Goal: Find contact information: Find contact information

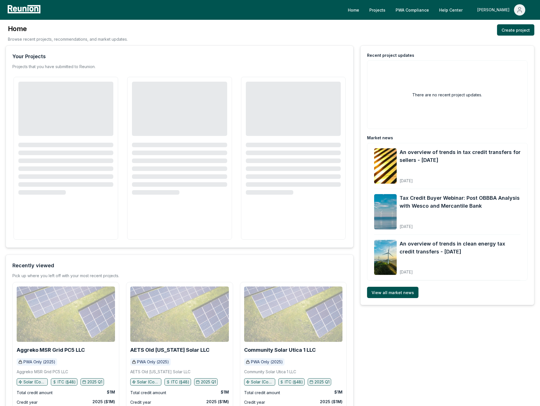
click at [523, 10] on icon "Main" at bounding box center [519, 9] width 7 height 7
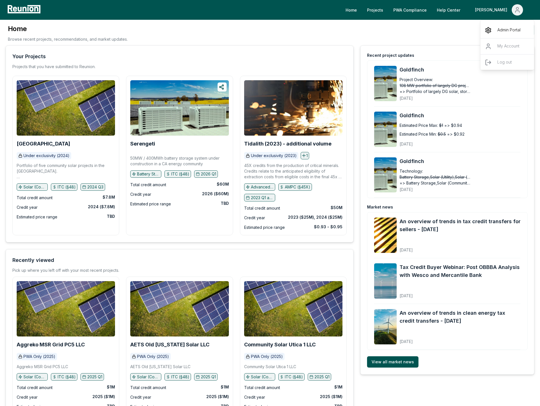
click at [508, 26] on div "Admin Portal" at bounding box center [507, 30] width 54 height 16
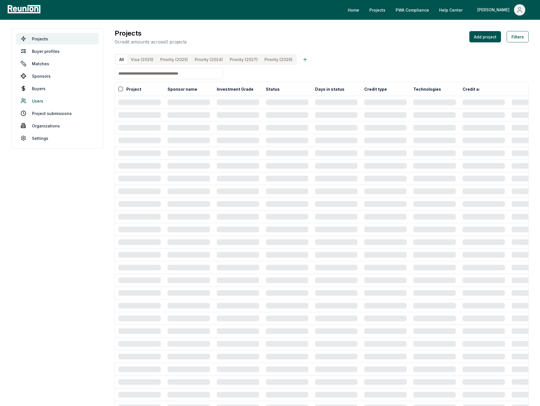
click at [47, 102] on link "Users" at bounding box center [57, 100] width 82 height 11
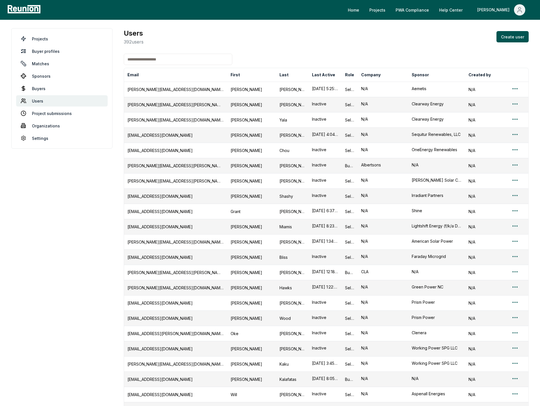
click at [186, 62] on input at bounding box center [178, 59] width 108 height 11
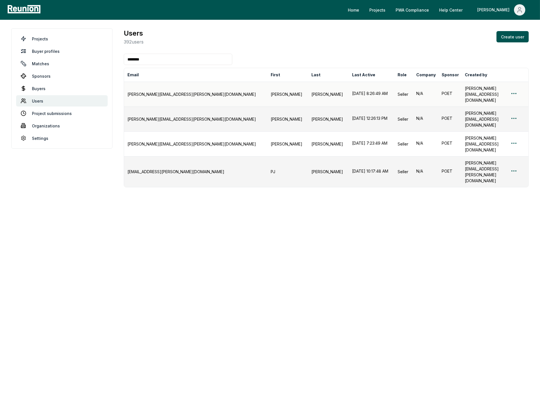
type input "********"
click at [165, 91] on div "[PERSON_NAME][EMAIL_ADDRESS][PERSON_NAME][DOMAIN_NAME]" at bounding box center [195, 94] width 136 height 6
copy div "[PERSON_NAME][EMAIL_ADDRESS][PERSON_NAME][DOMAIN_NAME]"
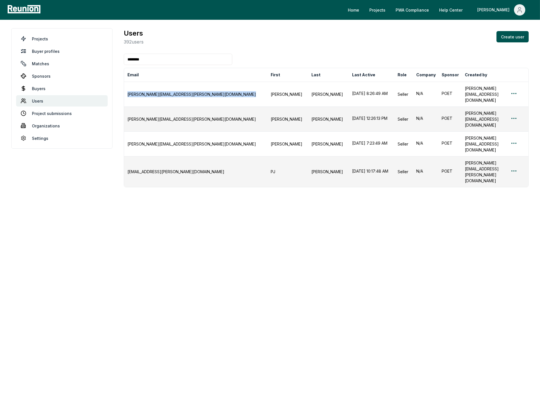
click at [150, 116] on div "[PERSON_NAME][EMAIL_ADDRESS][PERSON_NAME][DOMAIN_NAME]" at bounding box center [195, 119] width 136 height 6
copy div "[PERSON_NAME][EMAIL_ADDRESS][PERSON_NAME][DOMAIN_NAME]"
click at [148, 141] on div "[PERSON_NAME][EMAIL_ADDRESS][PERSON_NAME][DOMAIN_NAME]" at bounding box center [195, 144] width 136 height 6
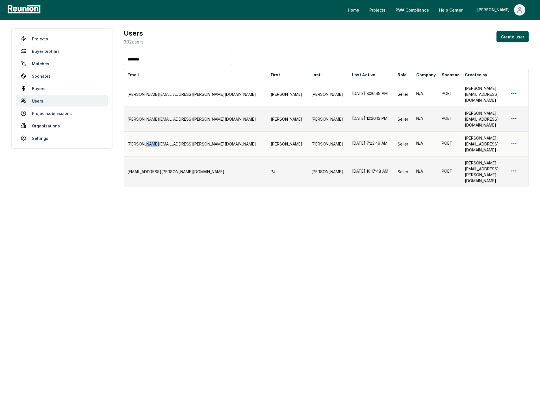
click at [148, 141] on div "[PERSON_NAME][EMAIL_ADDRESS][PERSON_NAME][DOMAIN_NAME]" at bounding box center [195, 144] width 136 height 6
copy div "[PERSON_NAME][EMAIL_ADDRESS][PERSON_NAME][DOMAIN_NAME]"
click at [144, 169] on div "[EMAIL_ADDRESS][PERSON_NAME][DOMAIN_NAME]" at bounding box center [195, 172] width 136 height 6
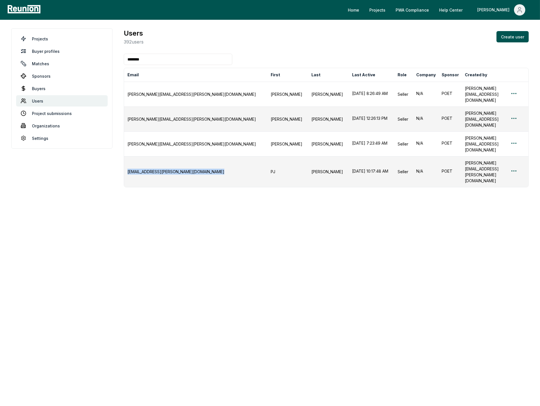
click at [144, 169] on div "[EMAIL_ADDRESS][PERSON_NAME][DOMAIN_NAME]" at bounding box center [195, 172] width 136 height 6
copy div "[EMAIL_ADDRESS][PERSON_NAME][DOMAIN_NAME]"
